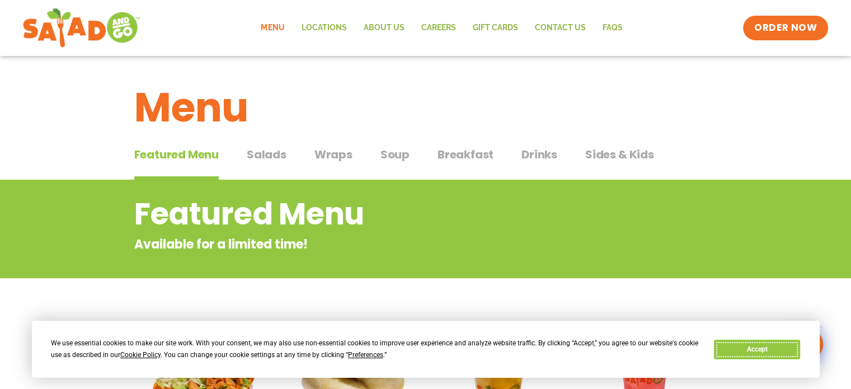
click at [760, 351] on button "Accept" at bounding box center [757, 350] width 86 height 20
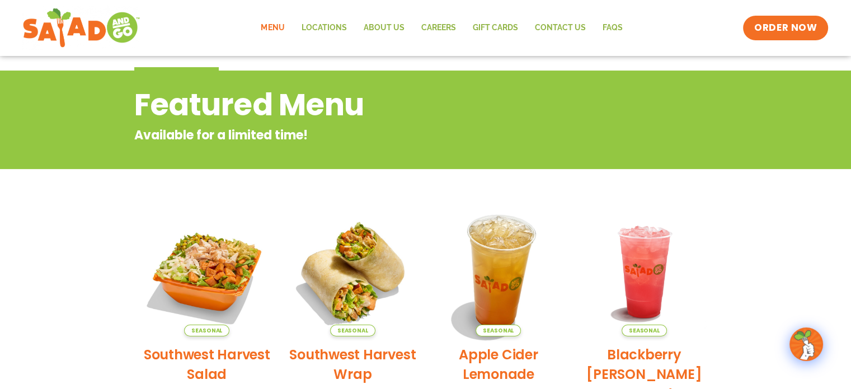
scroll to position [104, 0]
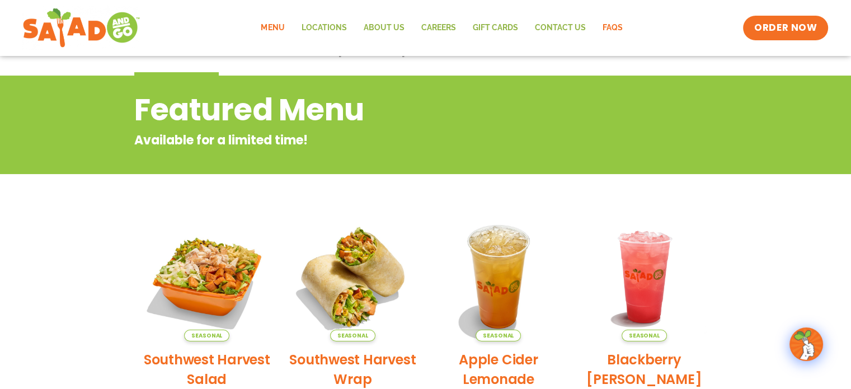
click at [613, 29] on link "FAQs" at bounding box center [612, 28] width 37 height 26
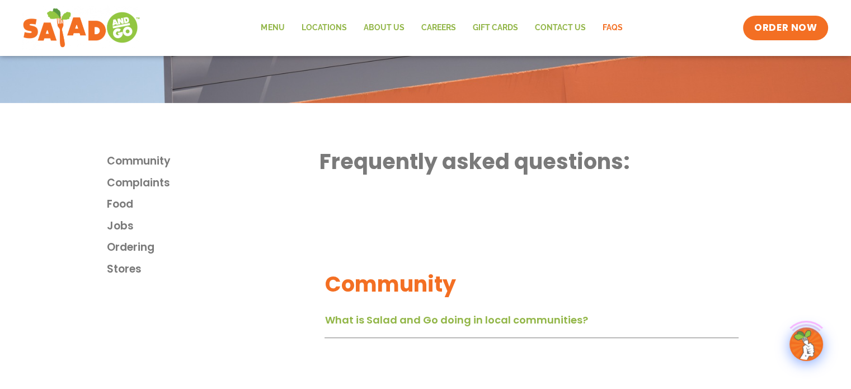
scroll to position [224, 0]
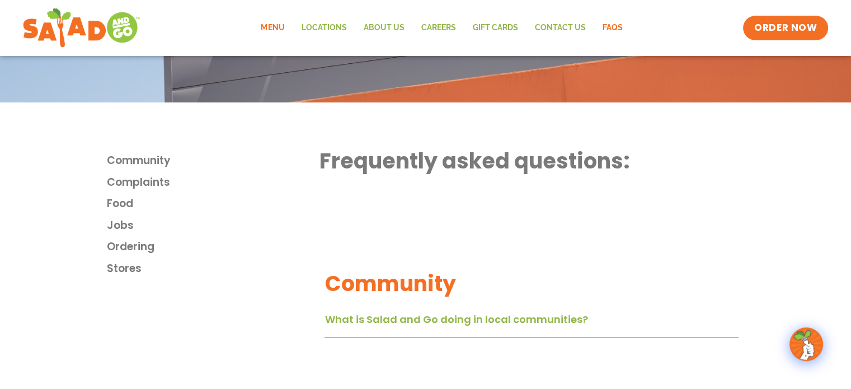
click at [278, 32] on link "Menu" at bounding box center [272, 28] width 40 height 26
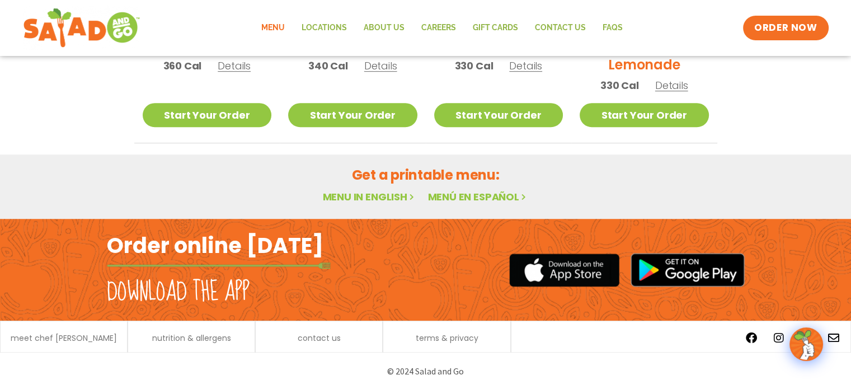
scroll to position [664, 0]
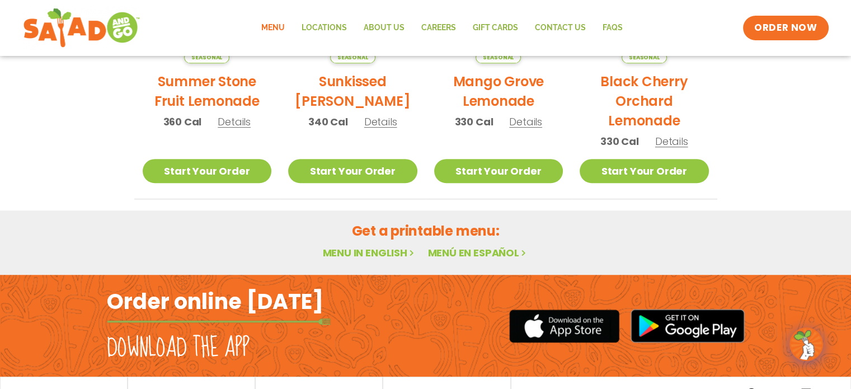
click at [377, 255] on link "Menu in English" at bounding box center [369, 253] width 94 height 14
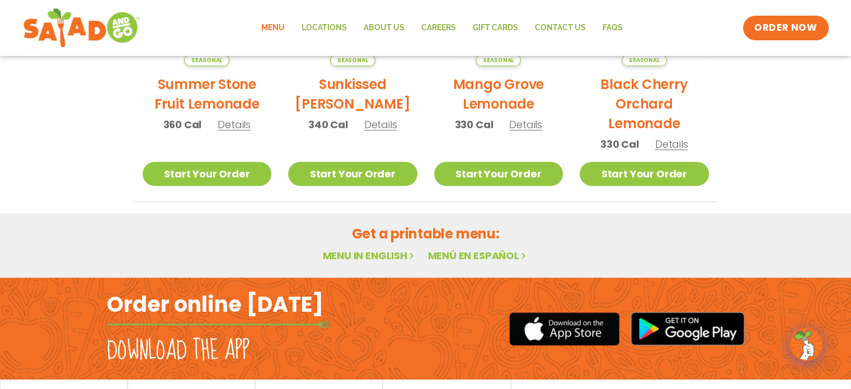
scroll to position [720, 0]
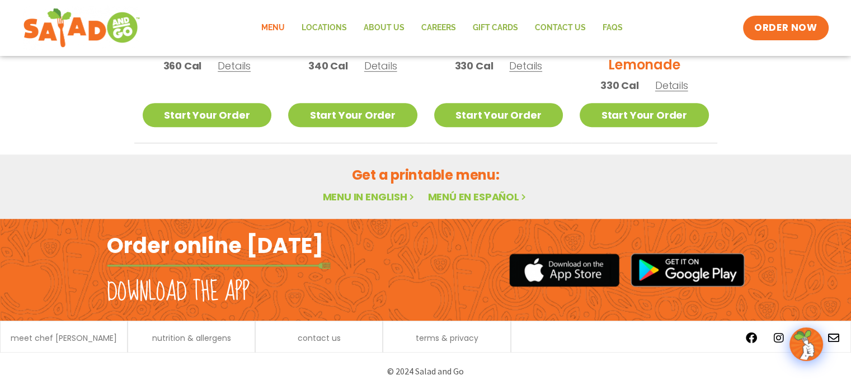
click at [370, 193] on link "Menu in English" at bounding box center [369, 197] width 94 height 14
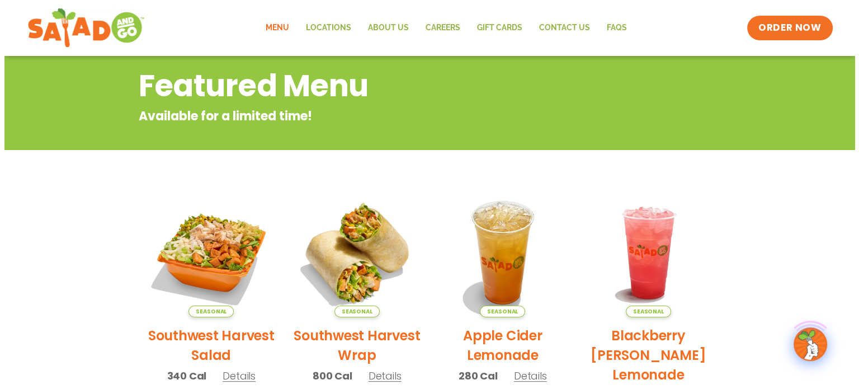
scroll to position [168, 0]
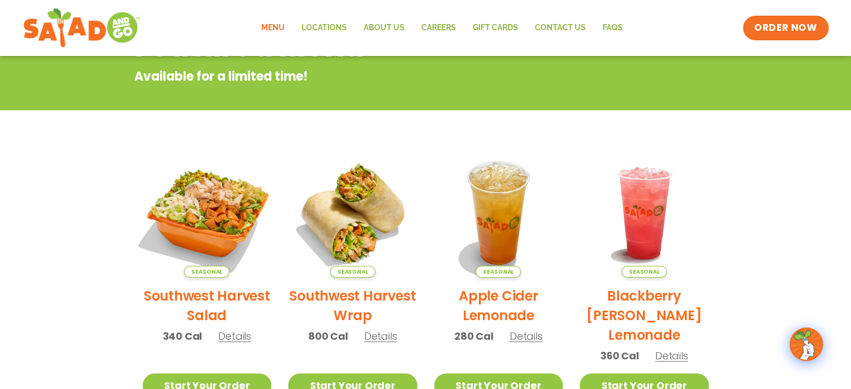
click at [218, 225] on img at bounding box center [207, 213] width 152 height 152
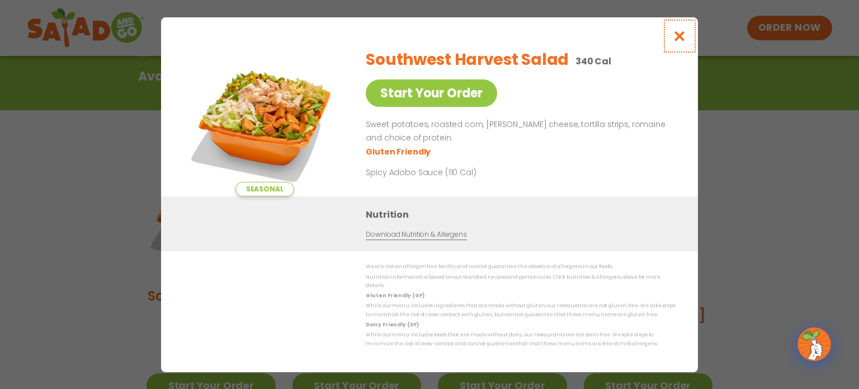
click at [680, 41] on icon "Close modal" at bounding box center [680, 36] width 14 height 12
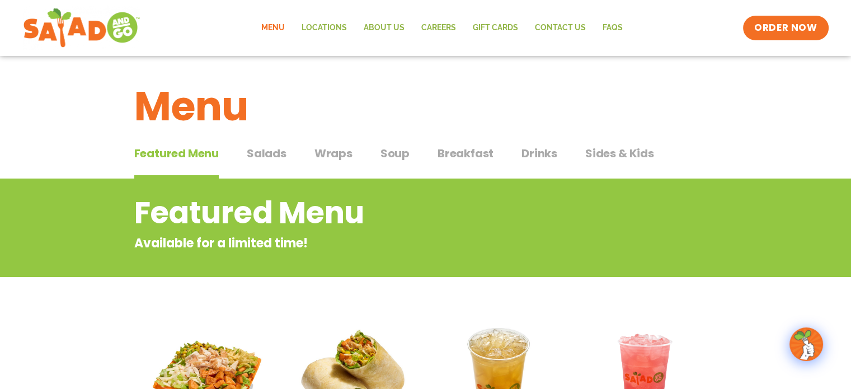
scroll to position [0, 0]
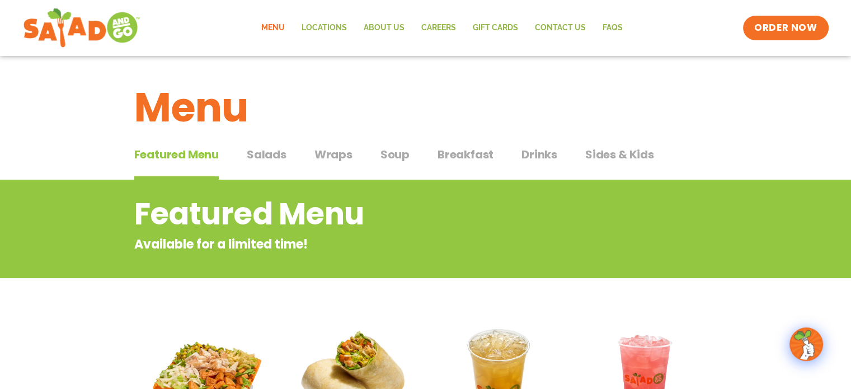
click at [275, 156] on span "Salads" at bounding box center [267, 154] width 40 height 17
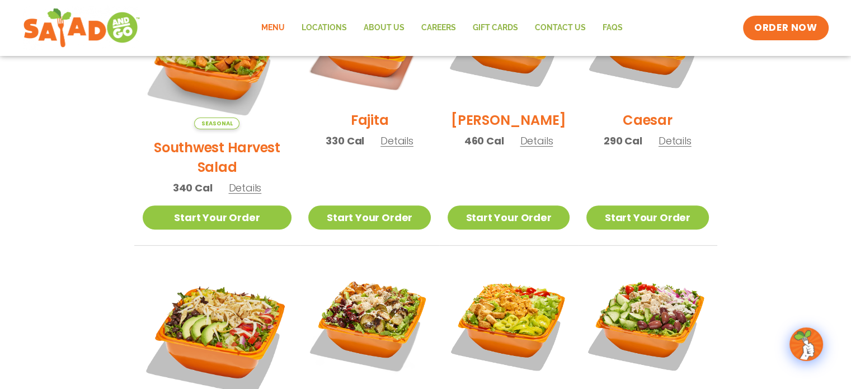
scroll to position [280, 0]
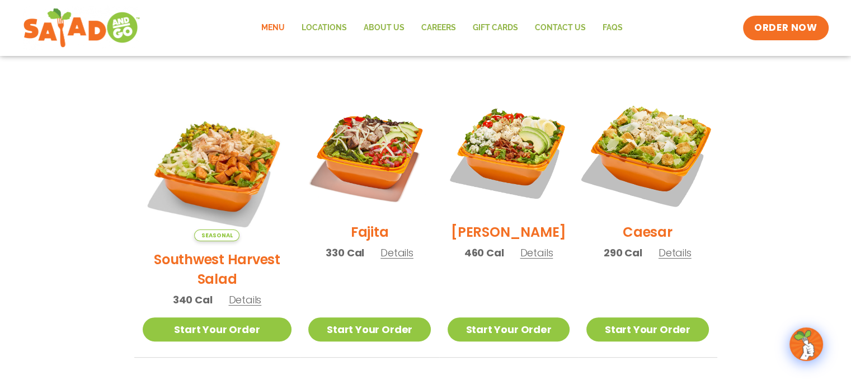
click at [659, 138] on img at bounding box center [647, 152] width 143 height 143
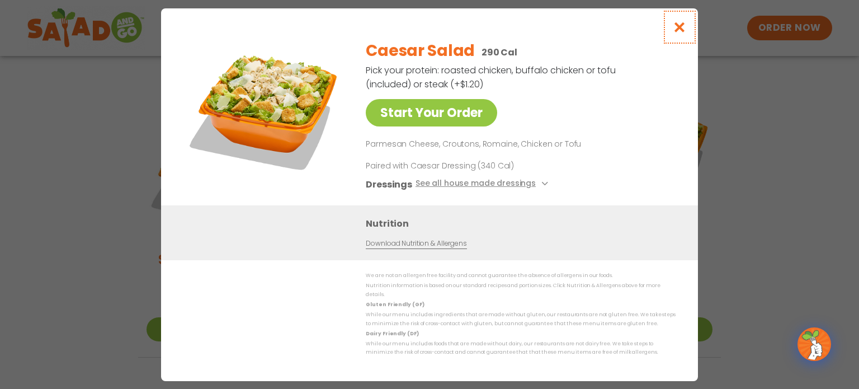
click at [676, 31] on icon "Close modal" at bounding box center [680, 27] width 14 height 12
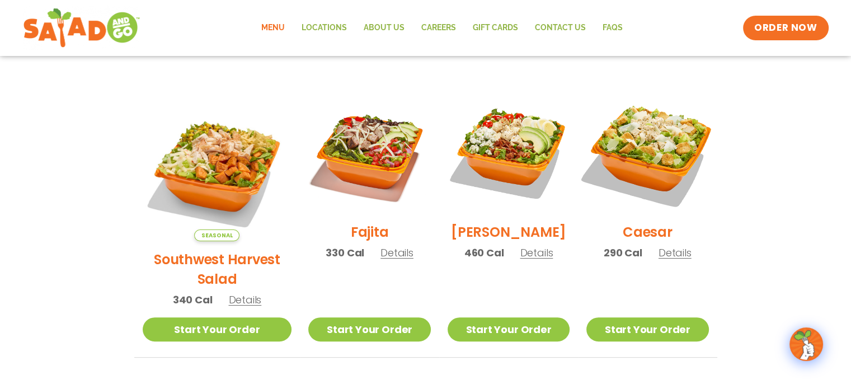
click at [645, 149] on img at bounding box center [647, 152] width 143 height 143
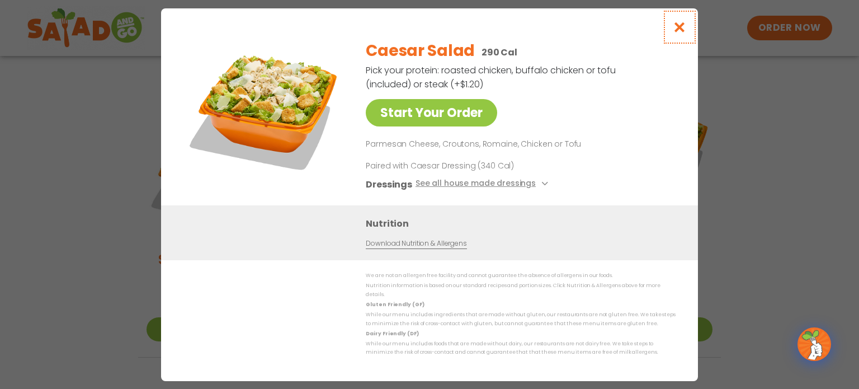
click at [677, 30] on icon "Close modal" at bounding box center [680, 27] width 14 height 12
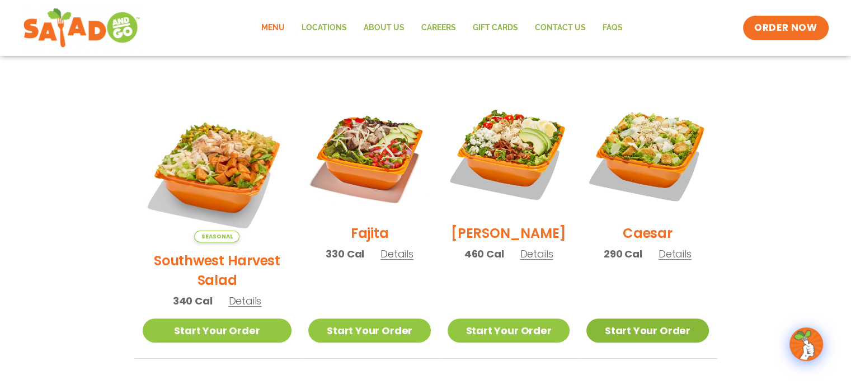
scroll to position [224, 0]
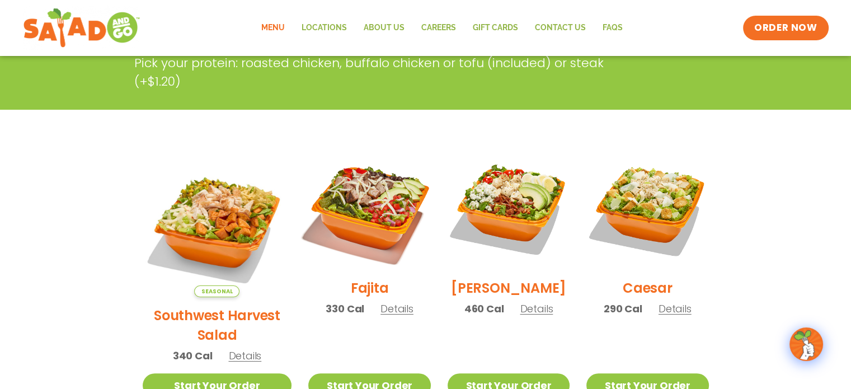
click at [331, 200] on img at bounding box center [369, 208] width 143 height 143
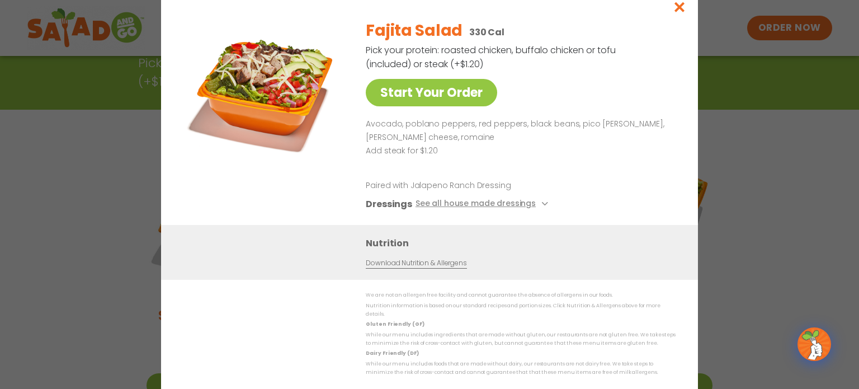
click at [222, 247] on div "Nutrition Download Nutrition & Allergens" at bounding box center [429, 252] width 537 height 55
click at [680, 10] on icon "Close modal" at bounding box center [680, 7] width 14 height 12
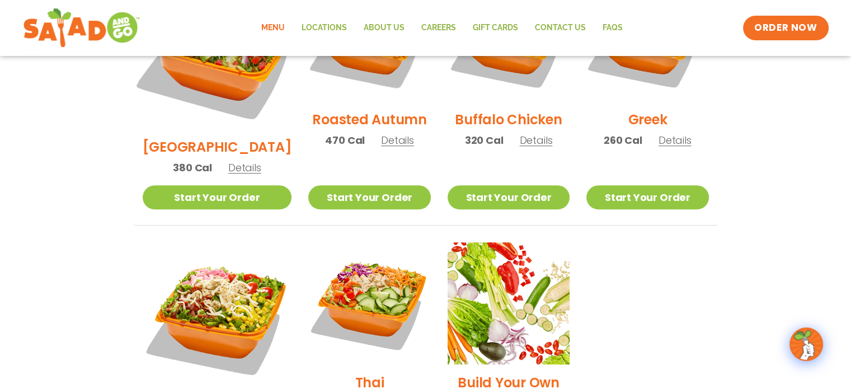
scroll to position [671, 0]
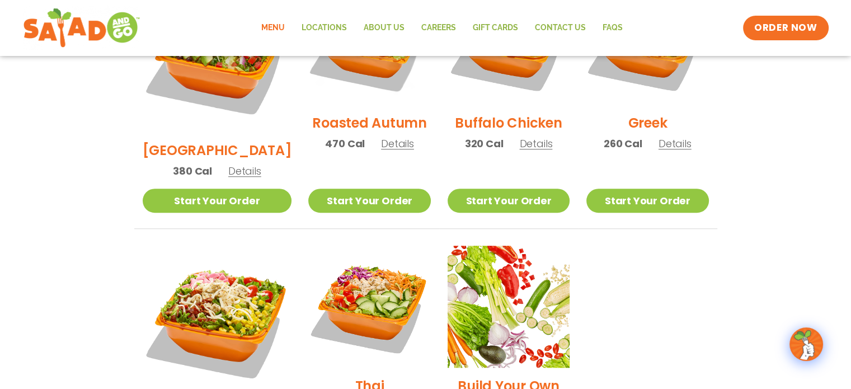
click at [678, 276] on ul "Seasonal Southwest Harvest Salad 340 Cal Details Start Your Order Seasonal Star…" at bounding box center [425, 96] width 583 height 792
click at [745, 129] on section "Salads Our house-made dressings make our huge portions even more delicious. Goo…" at bounding box center [425, 0] width 851 height 984
drag, startPoint x: 4, startPoint y: 157, endPoint x: 266, endPoint y: 140, distance: 261.9
click at [11, 157] on section "Salads Our house-made dressings make our huge portions even more delicious. Goo…" at bounding box center [425, 0] width 851 height 984
click at [751, 118] on section "Salads Our house-made dressings make our huge portions even more delicious. Goo…" at bounding box center [425, 0] width 851 height 984
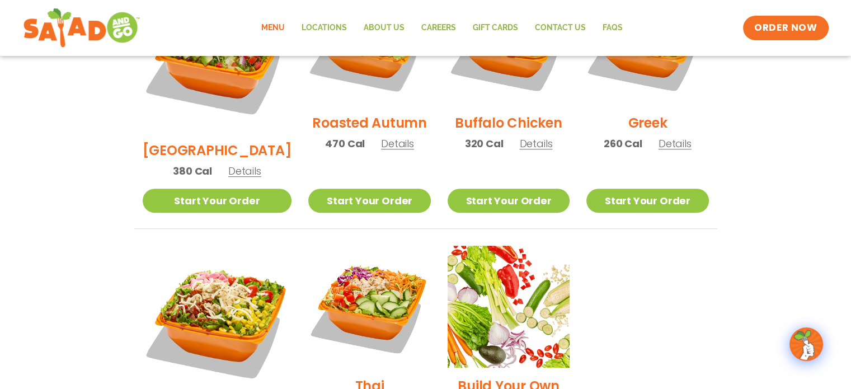
click at [47, 140] on section "Salads Our house-made dressings make our huge portions even more delicious. Goo…" at bounding box center [425, 0] width 851 height 984
click at [771, 121] on section "Salads Our house-made dressings make our huge portions even more delicious. Goo…" at bounding box center [425, 0] width 851 height 984
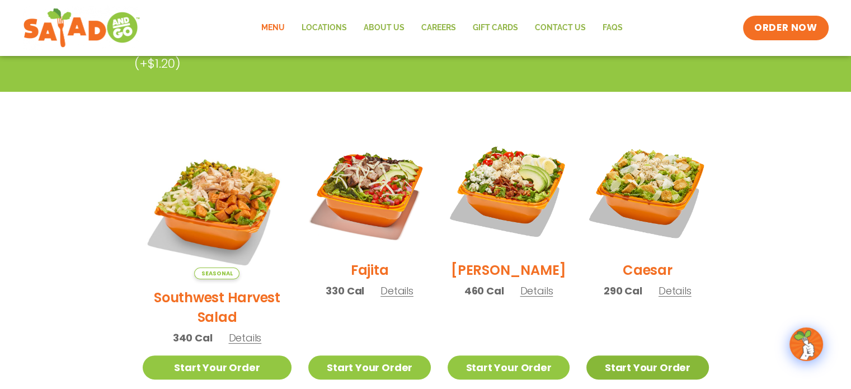
scroll to position [224, 0]
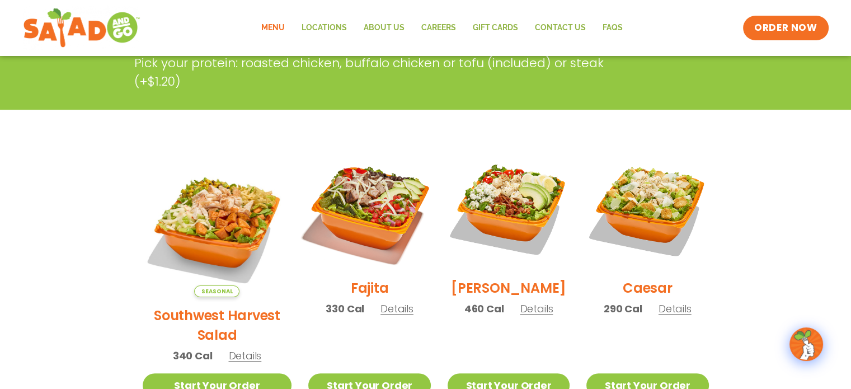
click at [342, 213] on img at bounding box center [369, 208] width 143 height 143
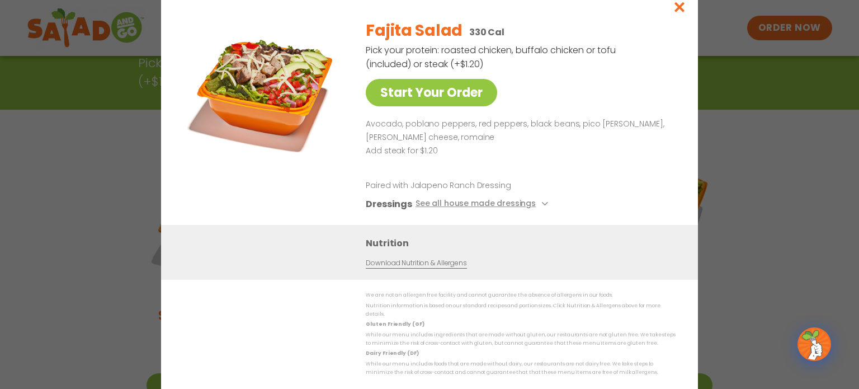
click at [392, 171] on p at bounding box center [519, 163] width 306 height 13
click at [363, 174] on div "Start Your Order Fajita Salad 330 Cal Pick your protein: roasted chicken, buffa…" at bounding box center [430, 118] width 492 height 214
click at [377, 171] on p at bounding box center [519, 163] width 306 height 13
click at [379, 171] on p at bounding box center [519, 163] width 306 height 13
click at [331, 183] on div "Start Your Order" at bounding box center [265, 118] width 162 height 214
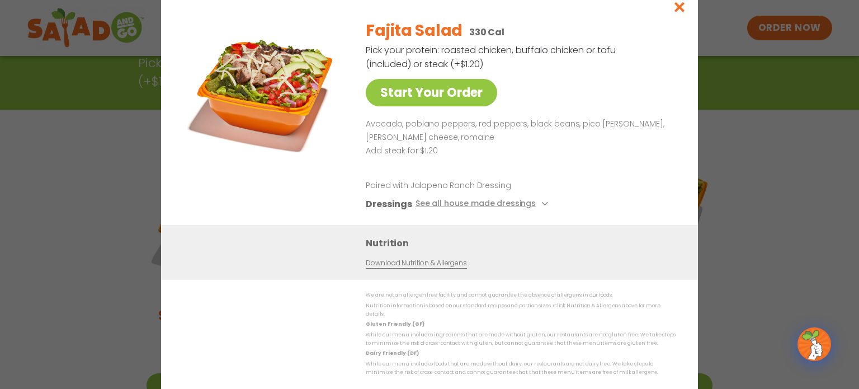
click at [333, 183] on div "Start Your Order" at bounding box center [265, 118] width 162 height 214
click at [81, 143] on div "Start Your Order Fajita Salad 330 Cal Pick your protein: roasted chicken, buffa…" at bounding box center [429, 194] width 859 height 389
